Goal: Task Accomplishment & Management: Manage account settings

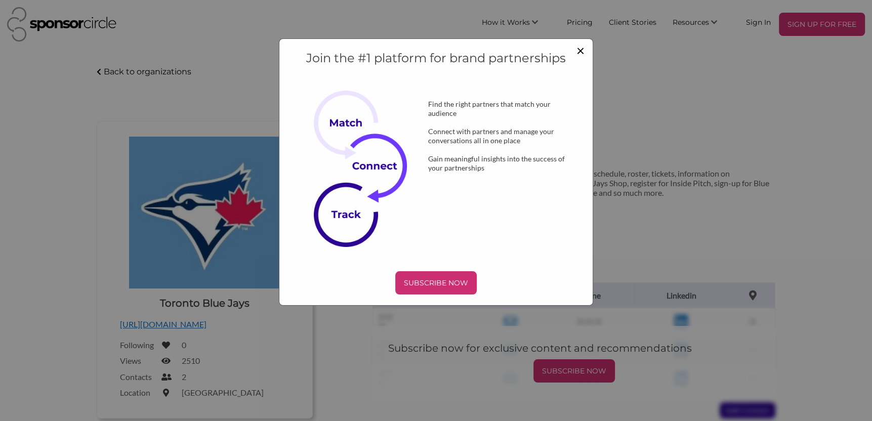
click at [580, 44] on span "×" at bounding box center [581, 50] width 8 height 17
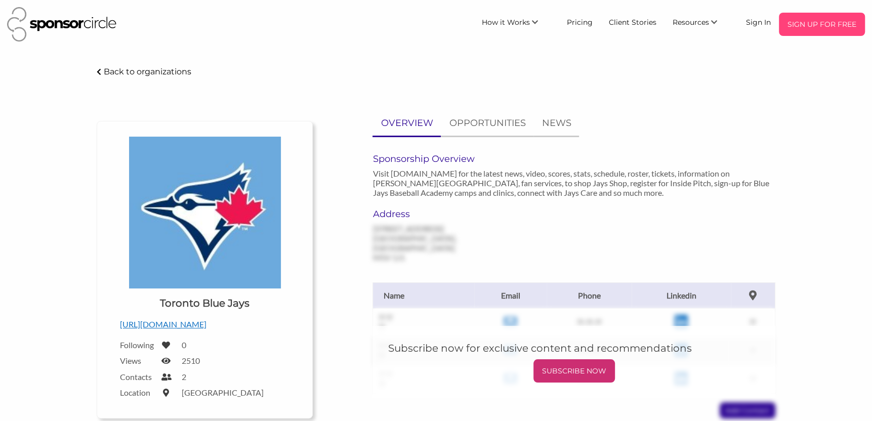
click at [804, 28] on p "SIGN UP FOR FREE" at bounding box center [822, 24] width 78 height 15
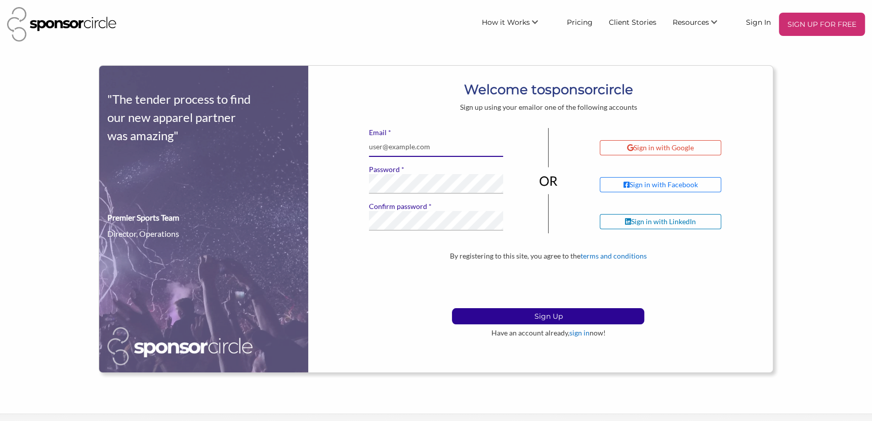
click at [399, 145] on input "* Email" at bounding box center [436, 147] width 135 height 20
type input "jessica.sinclair@induscs.ca"
click at [360, 183] on div "* Email jessica.sinclair@induscs.ca * Password * Confirm password If you see th…" at bounding box center [548, 190] width 449 height 124
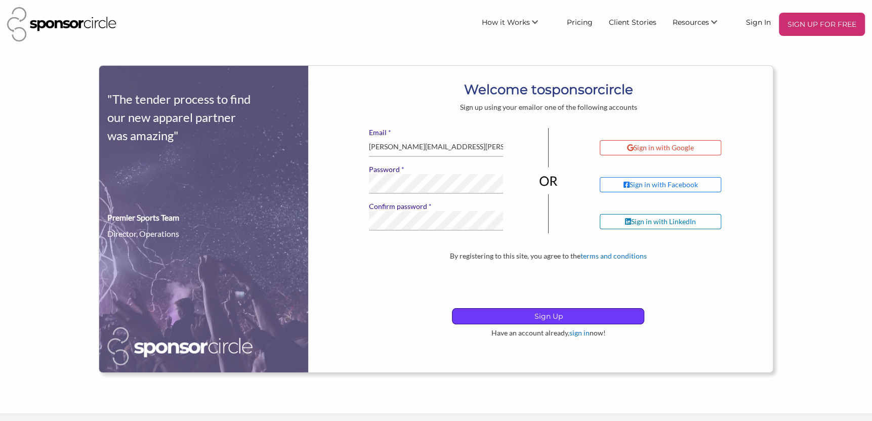
click at [515, 317] on p "Sign Up" at bounding box center [547, 316] width 191 height 15
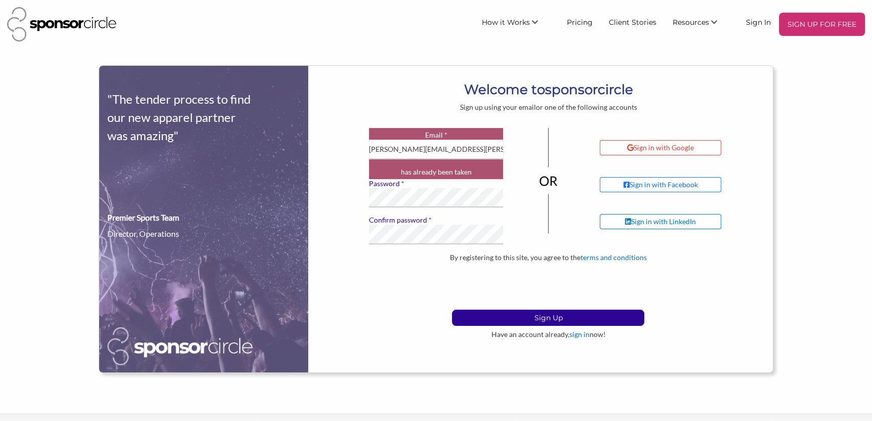
click at [390, 292] on div "By registering to this site, you agree to the terms and conditions Sign Up Have…" at bounding box center [548, 296] width 449 height 86
click at [509, 322] on p "Sign Up" at bounding box center [547, 317] width 191 height 15
click at [339, 308] on div "By registering to this site, you agree to the terms and conditions Sign Up Have…" at bounding box center [548, 296] width 449 height 86
click at [525, 316] on p "Sign Up" at bounding box center [547, 317] width 191 height 15
click at [461, 150] on input "[PERSON_NAME][EMAIL_ADDRESS][PERSON_NAME][DOMAIN_NAME]" at bounding box center [436, 150] width 135 height 20
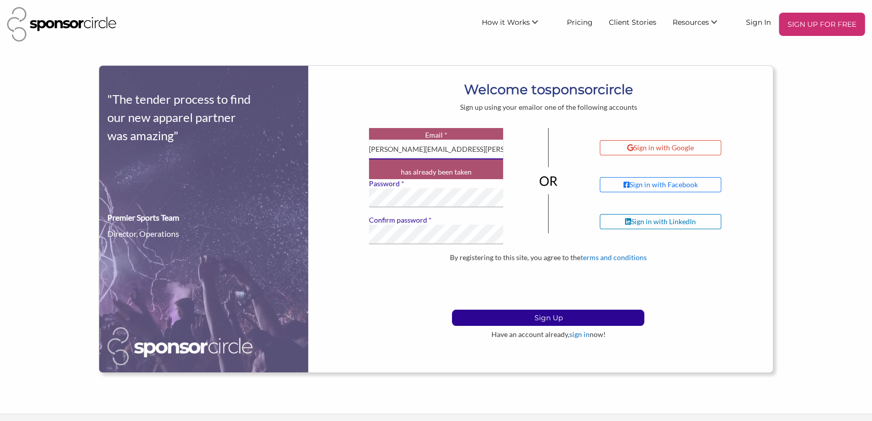
click at [469, 144] on input "[PERSON_NAME][EMAIL_ADDRESS][PERSON_NAME][DOMAIN_NAME]" at bounding box center [436, 150] width 135 height 20
click at [395, 103] on div "Sign up using your email or one of the following accounts" at bounding box center [548, 107] width 449 height 9
click at [792, 31] on p "SIGN UP FOR FREE" at bounding box center [822, 24] width 78 height 15
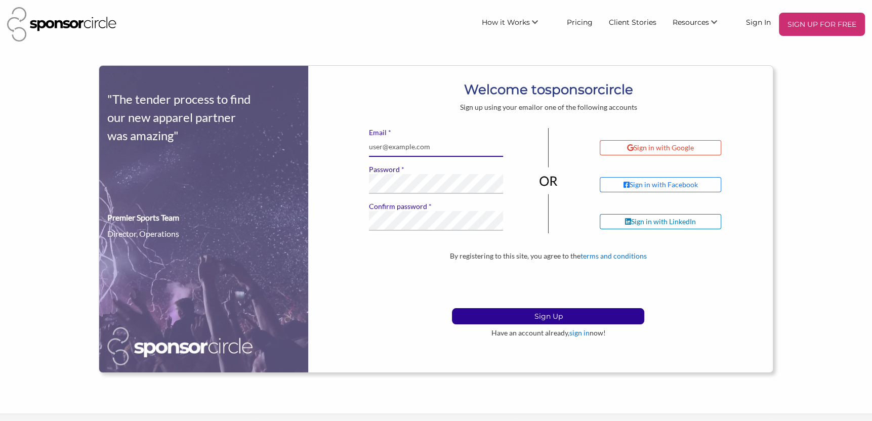
click at [462, 150] on input "* Email" at bounding box center [436, 147] width 135 height 20
type input "[PERSON_NAME][EMAIL_ADDRESS][PERSON_NAME][DOMAIN_NAME]"
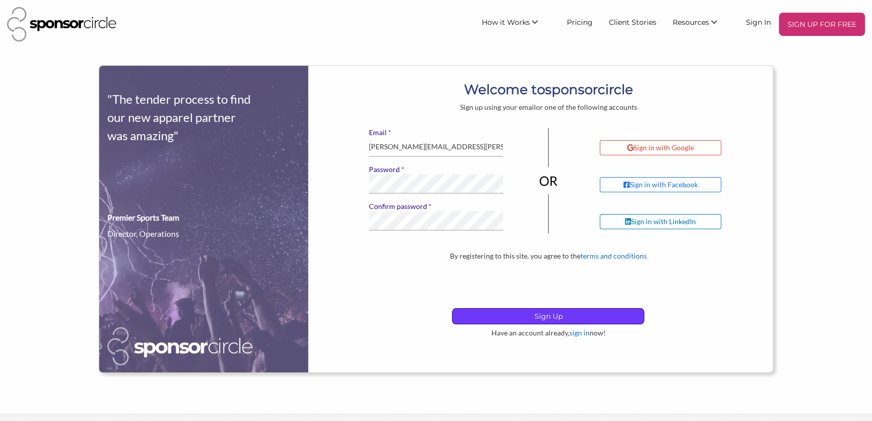
click at [530, 311] on p "Sign Up" at bounding box center [547, 316] width 191 height 15
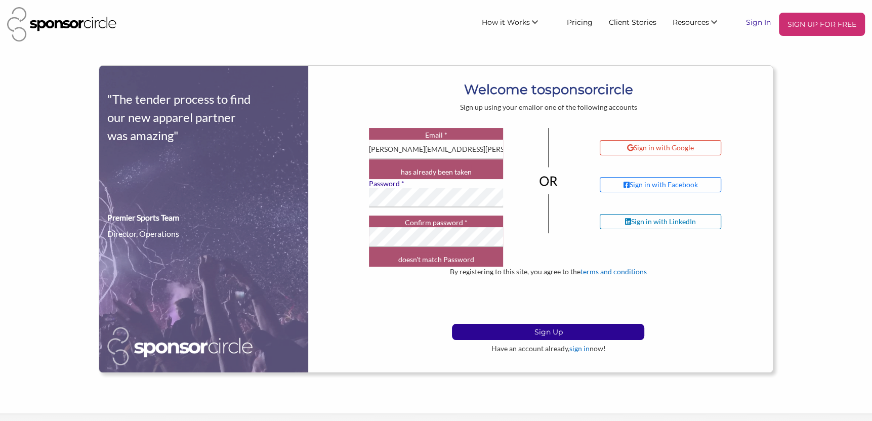
click at [759, 24] on link "Sign In" at bounding box center [758, 22] width 41 height 18
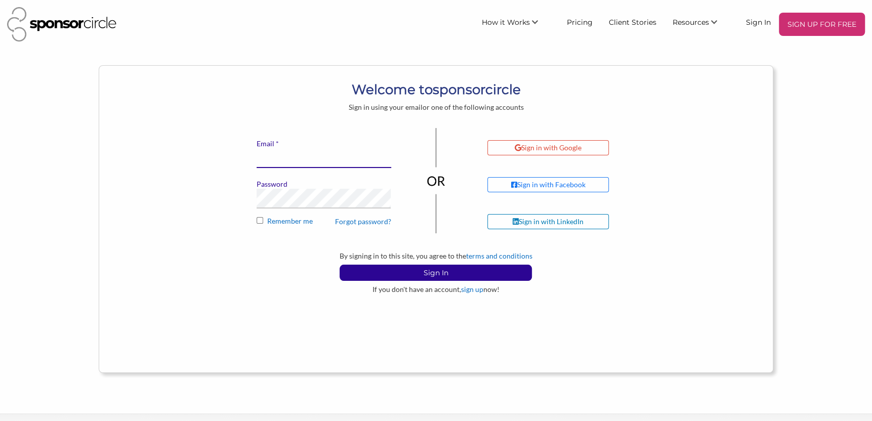
type input "[PERSON_NAME][EMAIL_ADDRESS][PERSON_NAME][DOMAIN_NAME]"
click at [258, 217] on input "Remember me" at bounding box center [260, 220] width 7 height 7
checkbox input "true"
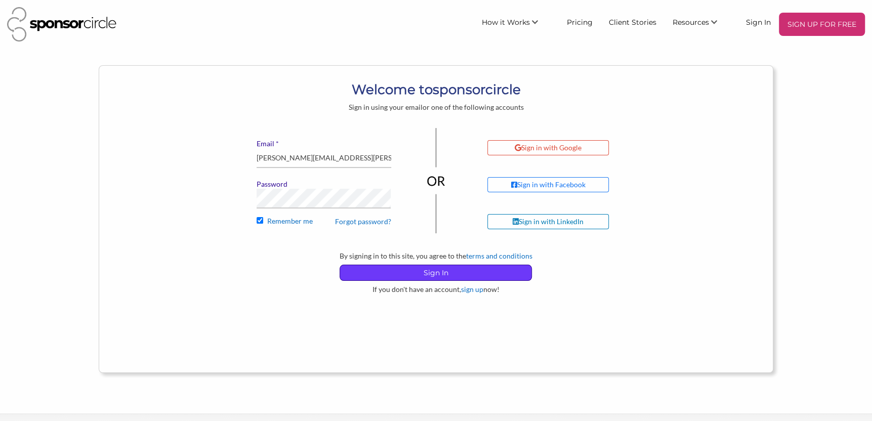
click at [442, 266] on p "Sign In" at bounding box center [435, 272] width 191 height 15
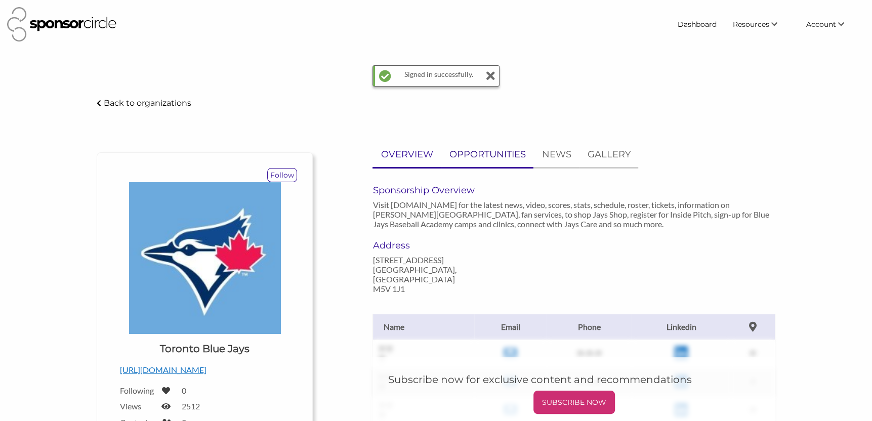
click at [498, 151] on p "OPPORTUNITIES" at bounding box center [487, 154] width 76 height 15
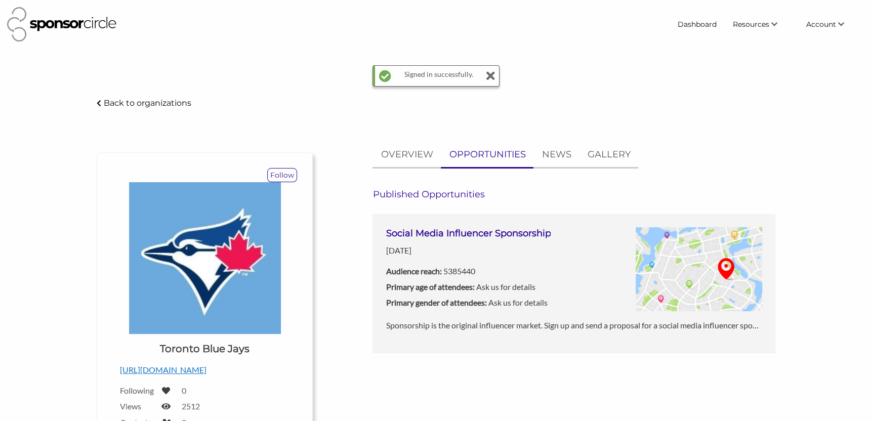
scroll to position [101, 0]
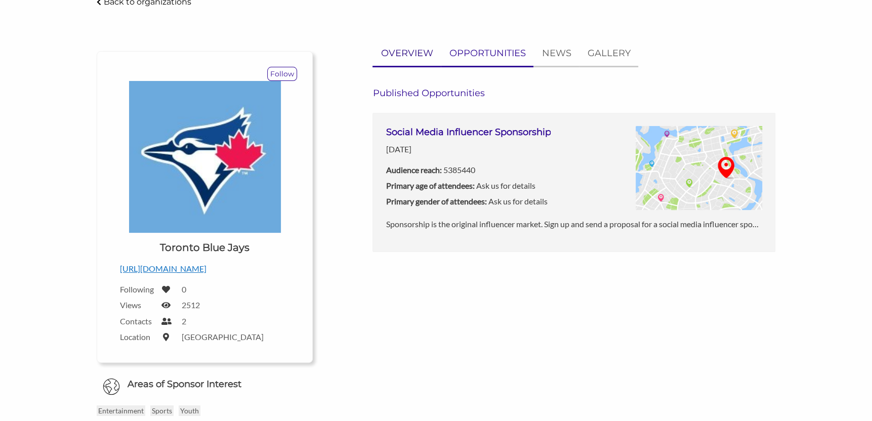
click at [425, 51] on p "OVERVIEW" at bounding box center [407, 53] width 52 height 15
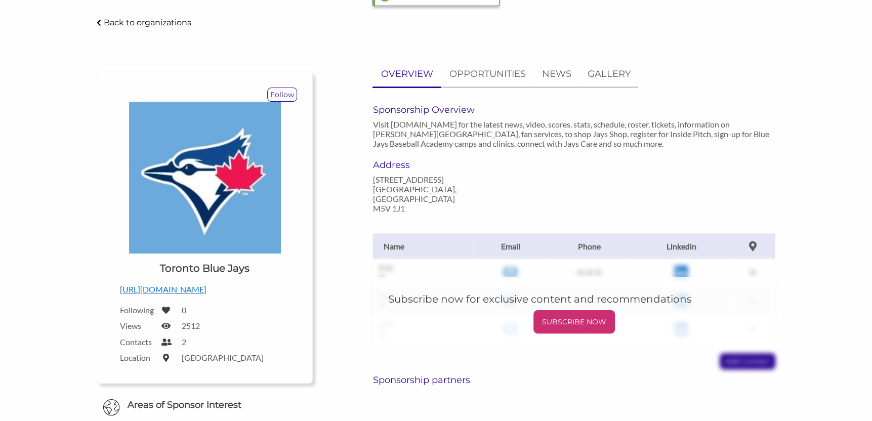
scroll to position [0, 0]
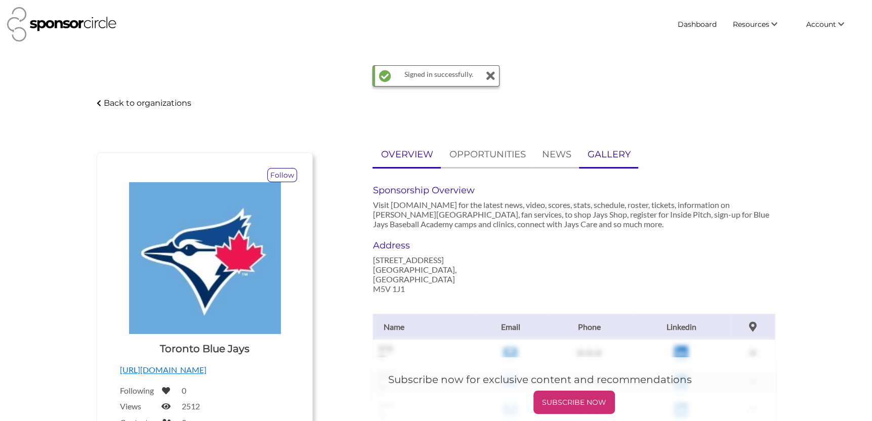
click at [604, 161] on link "GALLERY" at bounding box center [608, 154] width 59 height 25
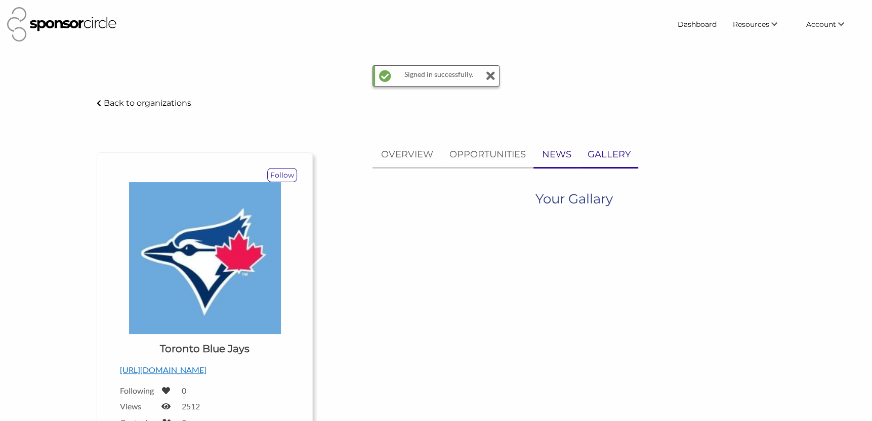
click at [568, 158] on p "NEWS" at bounding box center [556, 154] width 29 height 15
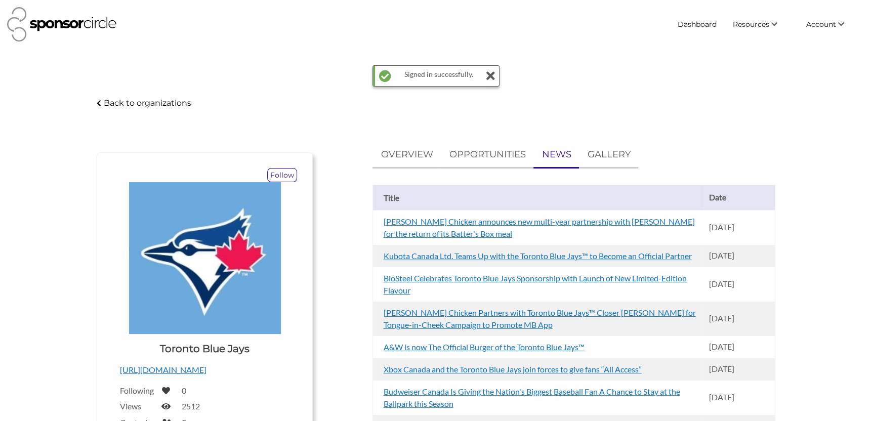
click at [487, 78] on icon at bounding box center [490, 76] width 9 height 20
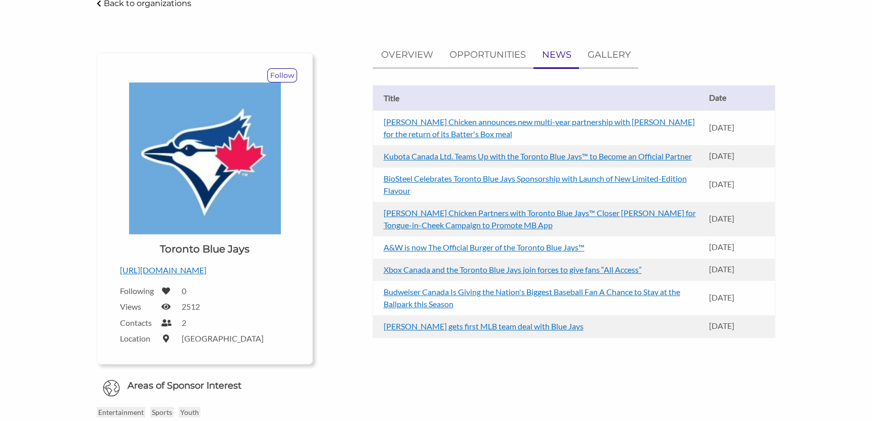
scroll to position [51, 0]
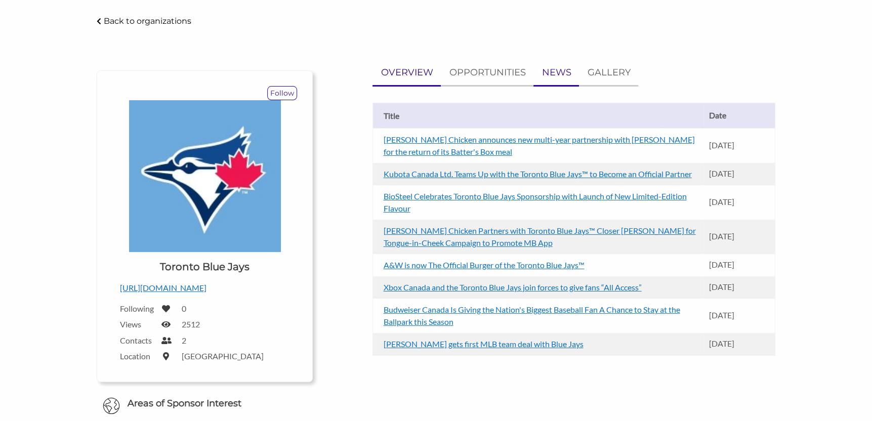
click at [413, 69] on p "OVERVIEW" at bounding box center [407, 72] width 52 height 15
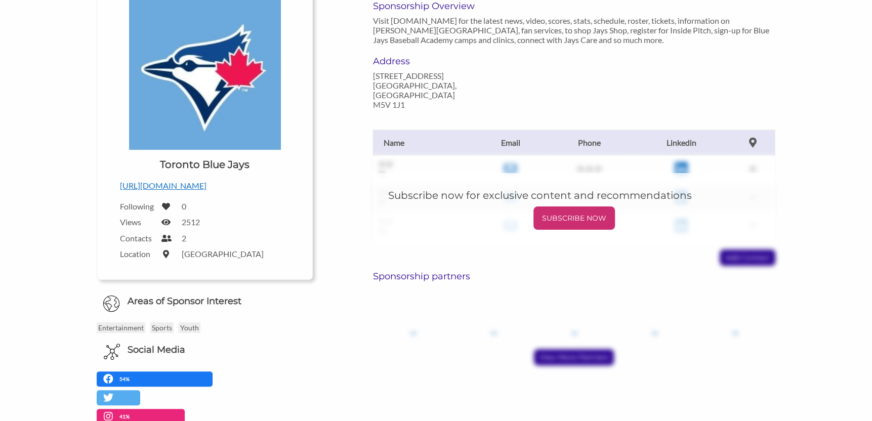
scroll to position [152, 0]
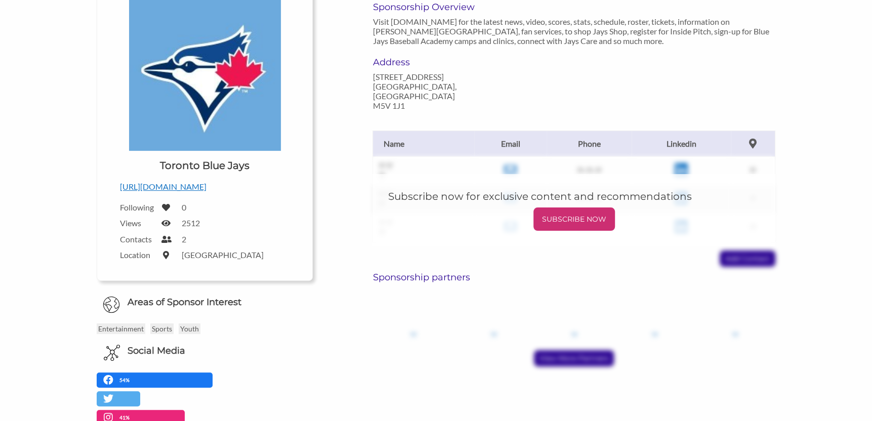
click at [179, 184] on p "[URL][DOMAIN_NAME]" at bounding box center [205, 186] width 170 height 13
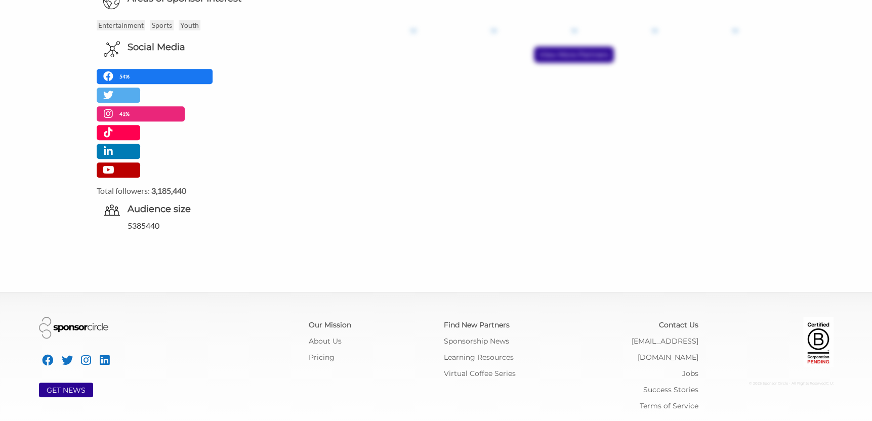
scroll to position [456, 0]
click at [318, 358] on link "Pricing" at bounding box center [322, 357] width 26 height 9
